Goal: Task Accomplishment & Management: Use online tool/utility

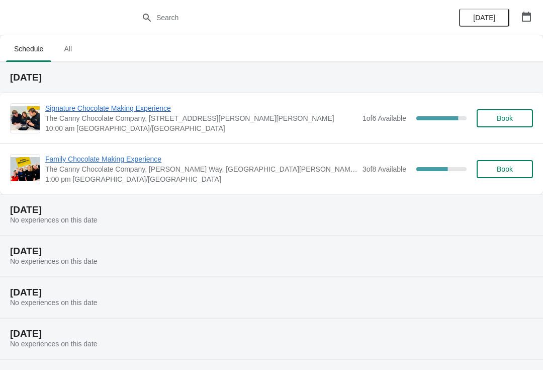
click at [138, 112] on span "Signature Chocolate Making Experience" at bounding box center [201, 108] width 312 height 10
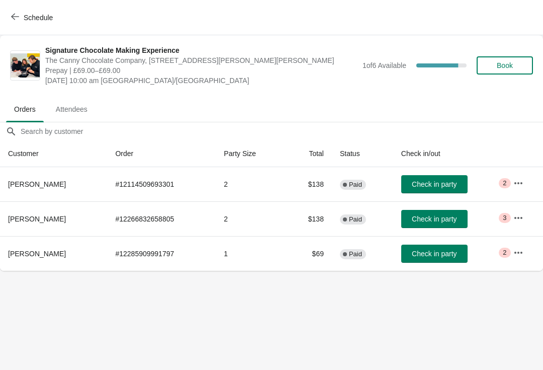
click at [149, 342] on body "Schedule Signature Chocolate Making Experience The Canny Chocolate Company, [ST…" at bounding box center [271, 185] width 543 height 370
click at [514, 174] on button "button" at bounding box center [518, 183] width 18 height 18
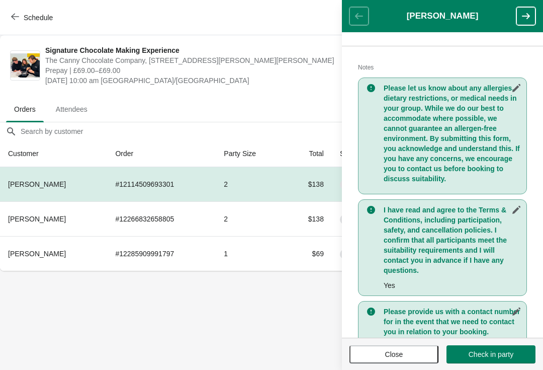
scroll to position [193, 0]
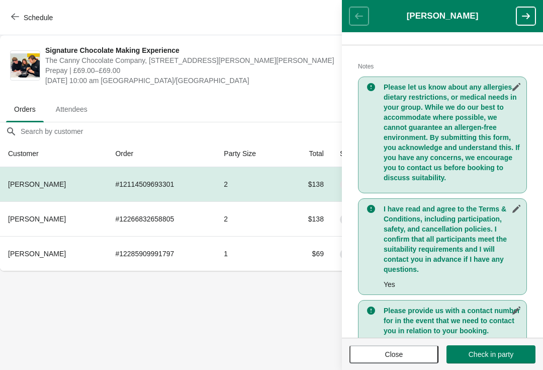
click at [505, 337] on div "Please provide us with a contact number for in the event that we need to contac…" at bounding box center [442, 328] width 169 height 56
click at [486, 353] on span "Check in party" at bounding box center [491, 354] width 45 height 8
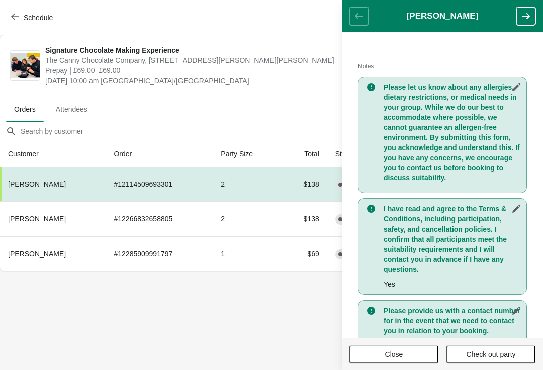
click at [208, 226] on td "# 12266832658805" at bounding box center [159, 218] width 107 height 35
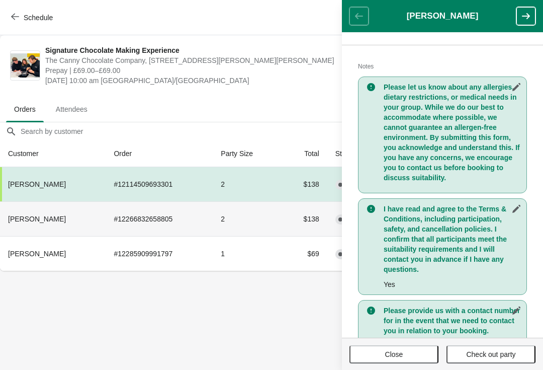
click at [525, 23] on button "button" at bounding box center [526, 16] width 19 height 18
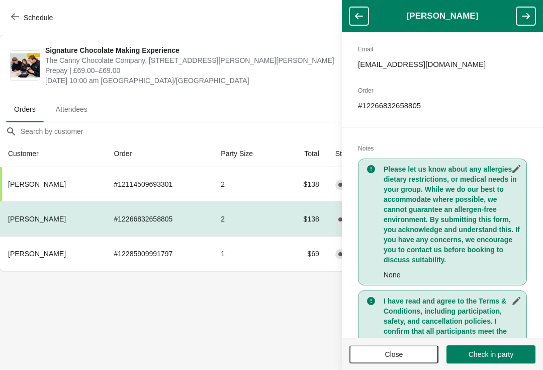
scroll to position [214, 0]
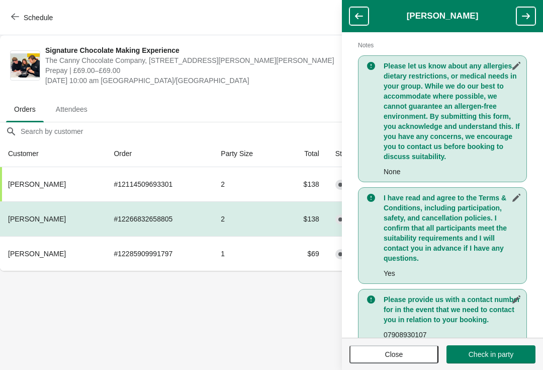
click at [511, 349] on button "Check in party" at bounding box center [491, 354] width 89 height 18
click at [286, 325] on body "Schedule Signature Chocolate Making Experience The Canny Chocolate Company, [ST…" at bounding box center [271, 185] width 543 height 370
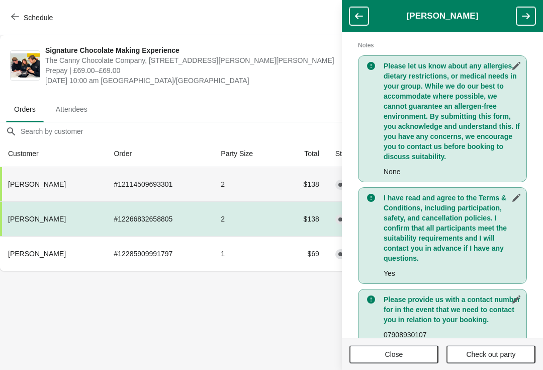
click at [254, 178] on td "2" at bounding box center [247, 184] width 69 height 34
click at [280, 311] on body "Schedule Signature Chocolate Making Experience The Canny Chocolate Company, [ST…" at bounding box center [271, 185] width 543 height 370
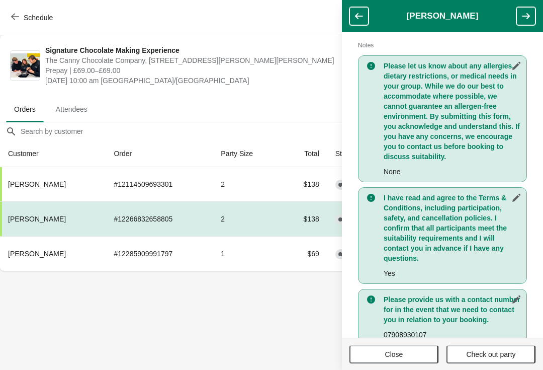
click at [363, 9] on button "button" at bounding box center [359, 16] width 19 height 18
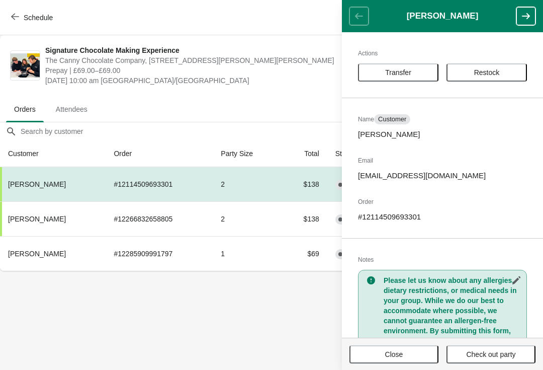
click at [136, 329] on body "Schedule Signature Chocolate Making Experience The Canny Chocolate Company, [ST…" at bounding box center [271, 185] width 543 height 370
click at [17, 20] on icon "button" at bounding box center [15, 17] width 8 height 8
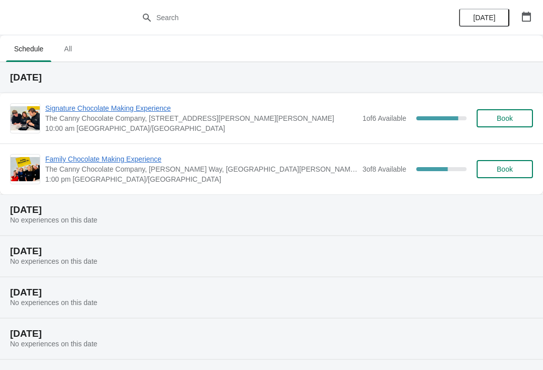
click at [96, 110] on span "Signature Chocolate Making Experience" at bounding box center [201, 108] width 312 height 10
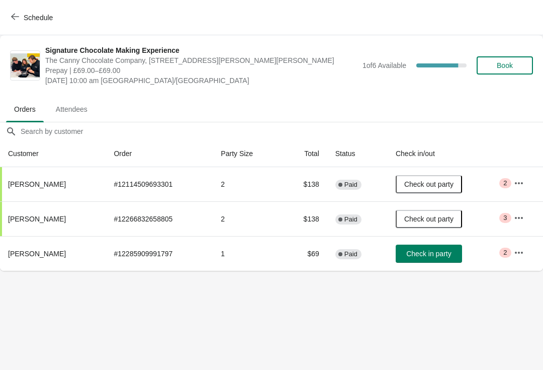
click at [181, 366] on body "Schedule Signature Chocolate Making Experience The Canny Chocolate Company, [ST…" at bounding box center [271, 185] width 543 height 370
click at [140, 312] on body "Schedule Signature Chocolate Making Experience The Canny Chocolate Company, [ST…" at bounding box center [271, 185] width 543 height 370
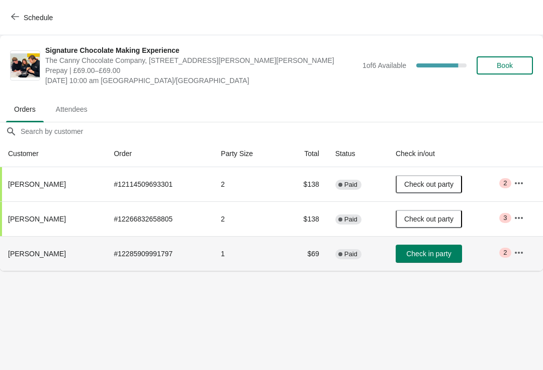
click at [530, 244] on td "Critical 2" at bounding box center [524, 253] width 37 height 35
click at [518, 247] on icon "button" at bounding box center [519, 252] width 10 height 10
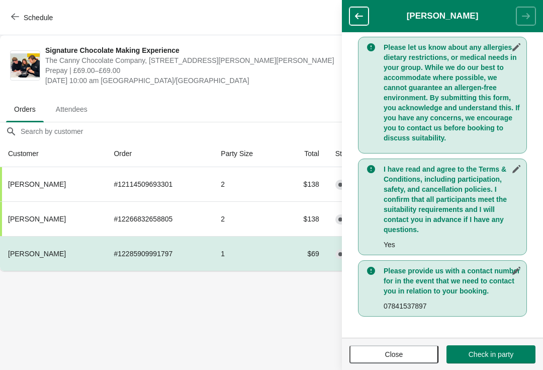
scroll to position [233, 0]
click at [281, 331] on body "Schedule Signature Chocolate Making Experience The Canny Chocolate Company, [ST…" at bounding box center [271, 185] width 543 height 370
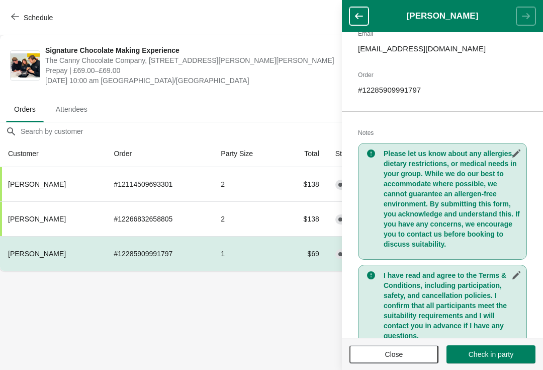
scroll to position [129, 0]
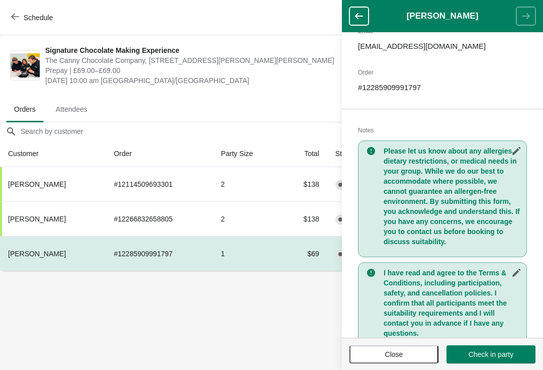
click at [412, 360] on button "Close" at bounding box center [394, 354] width 89 height 18
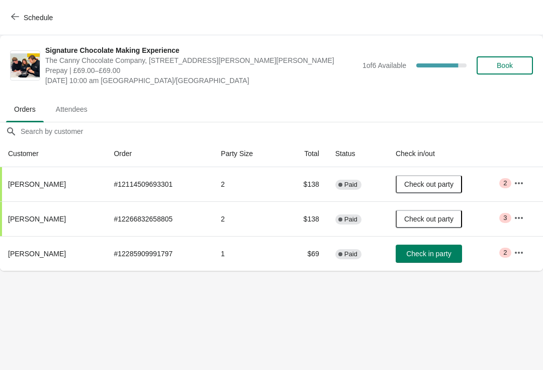
click at [454, 246] on button "Check in party" at bounding box center [429, 253] width 66 height 18
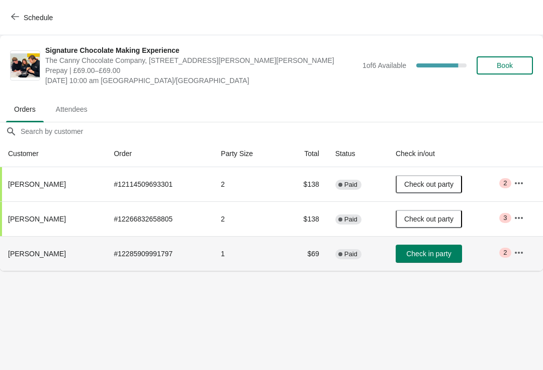
click at [448, 259] on button "Check in party" at bounding box center [429, 253] width 66 height 18
